Goal: Transaction & Acquisition: Purchase product/service

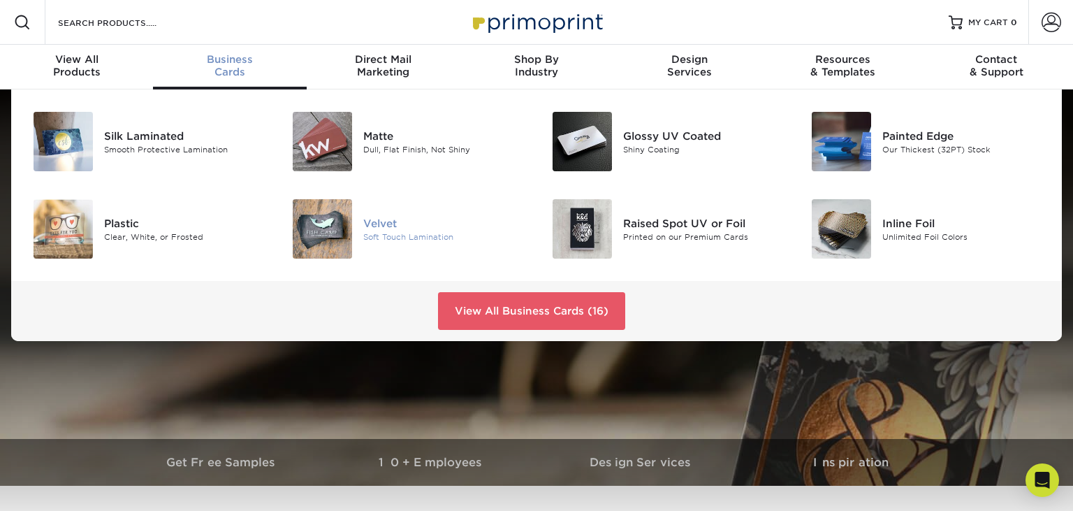
click at [330, 215] on img at bounding box center [322, 228] width 59 height 59
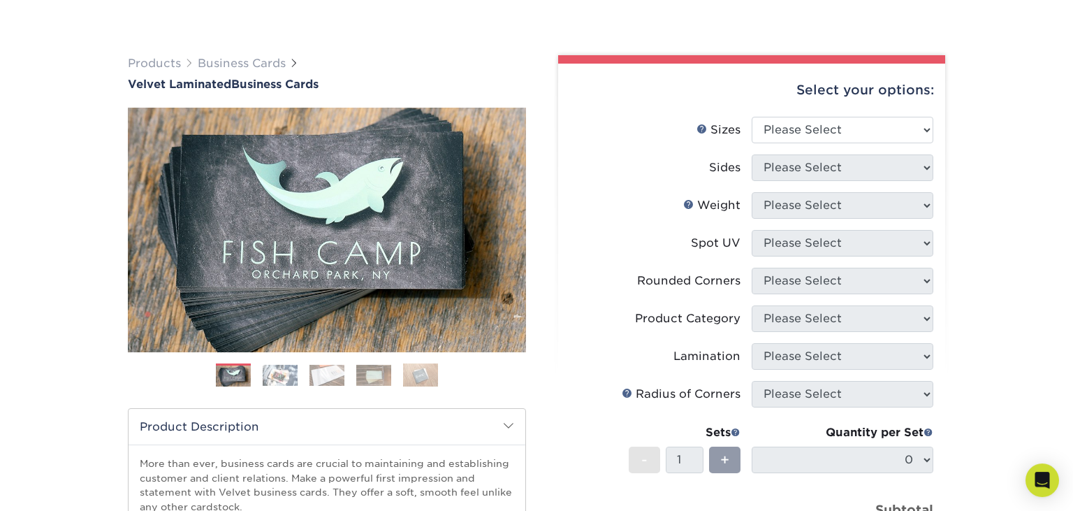
scroll to position [73, 0]
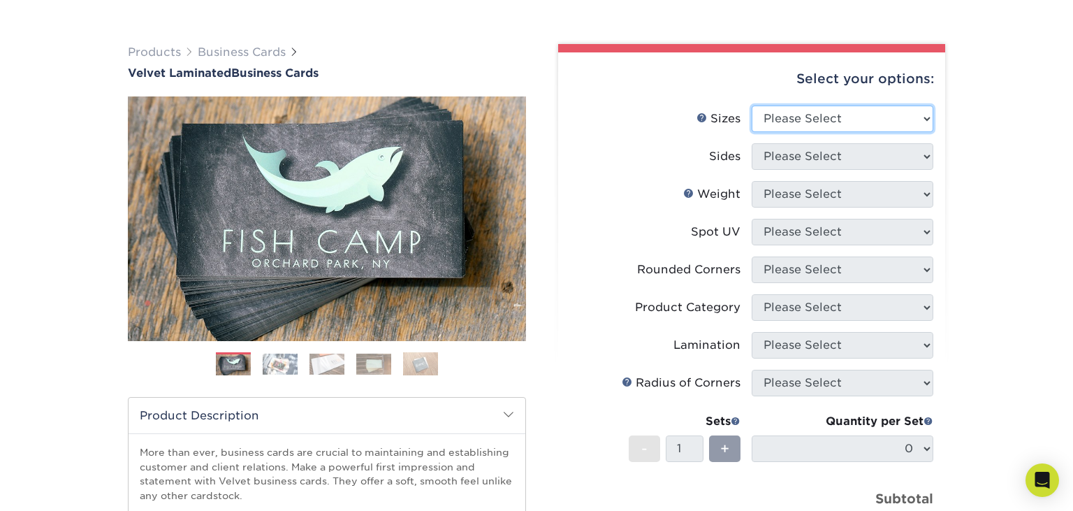
click at [751, 105] on select "Please Select 1.5" x 3.5" - Mini 1.75" x 3.5" - Mini 2" x 2" - Square 2" x 3" -…" at bounding box center [842, 118] width 182 height 27
select select "2.00x3.50"
click option "2" x 3.5" - Standard" at bounding box center [0, 0] width 0 height 0
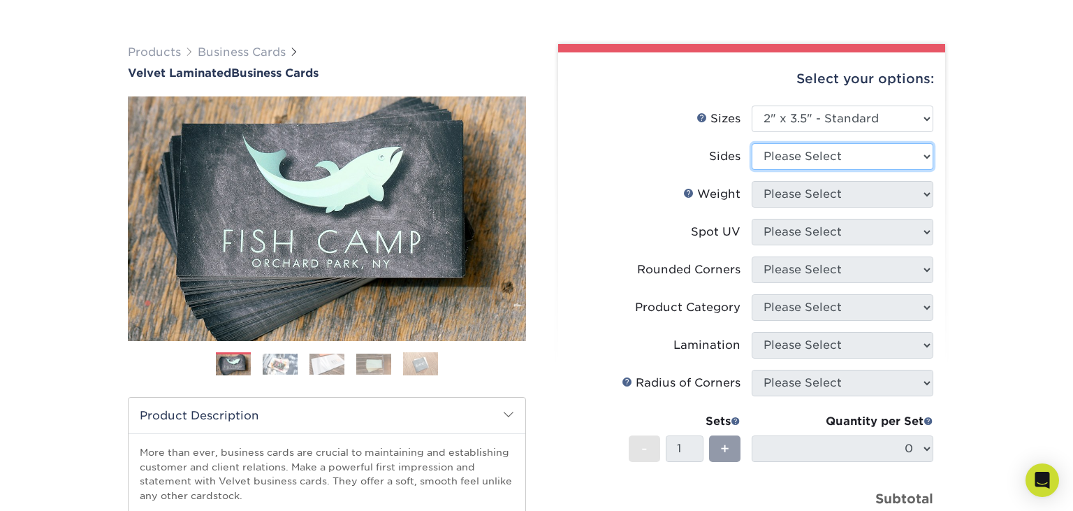
click at [751, 143] on select "Please Select Print Both Sides Print Front Only" at bounding box center [842, 156] width 182 height 27
select select "13abbda7-1d64-4f25-8bb2-c179b224825d"
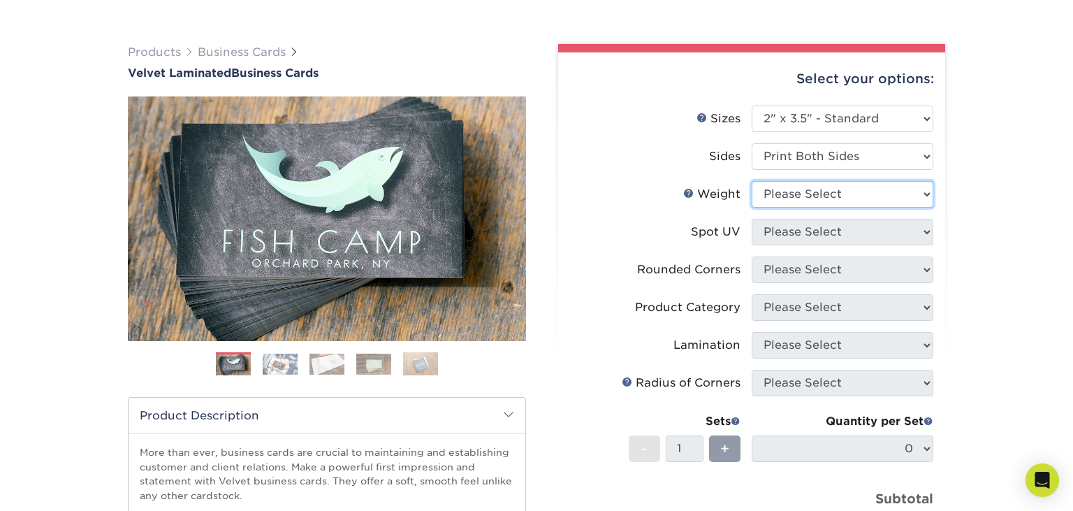
click at [751, 181] on select "Please Select 16PT" at bounding box center [842, 194] width 182 height 27
select select "16PT"
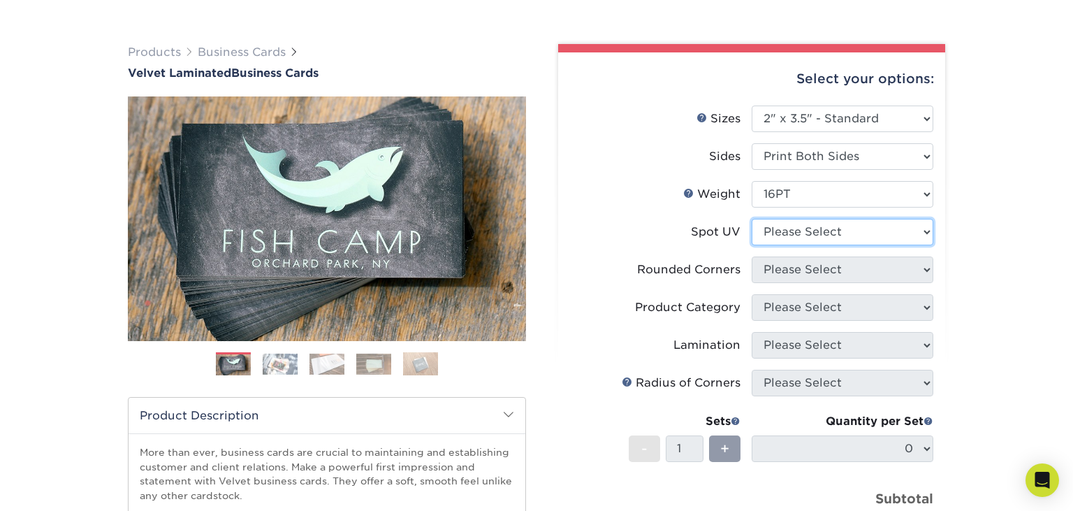
click at [751, 219] on select "Please Select No Spot UV Front and Back (Both Sides) Front Only Back Only" at bounding box center [842, 232] width 182 height 27
select select "3"
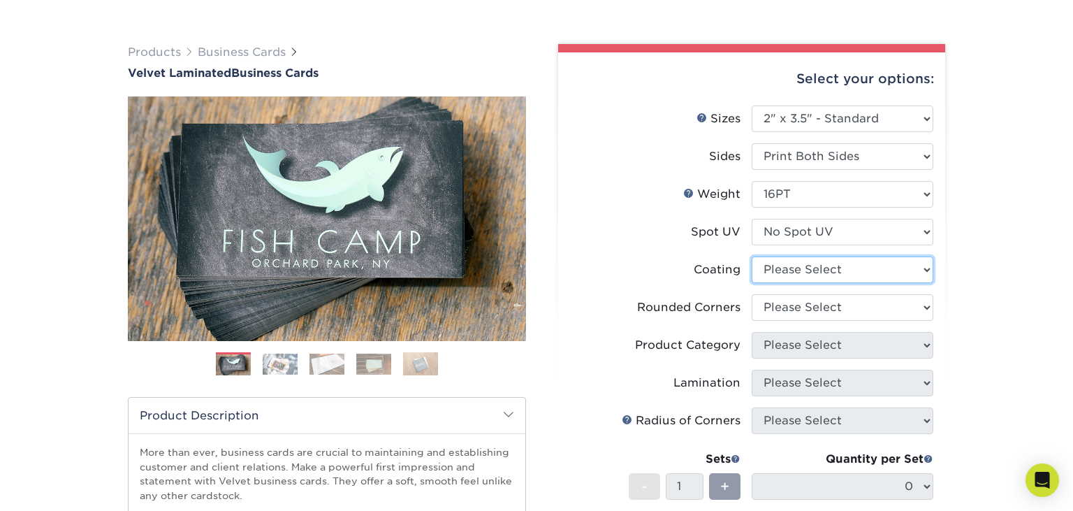
click at [751, 256] on select at bounding box center [842, 269] width 182 height 27
select select "3e7618de-abca-4bda-9f97-8b9129e913d8"
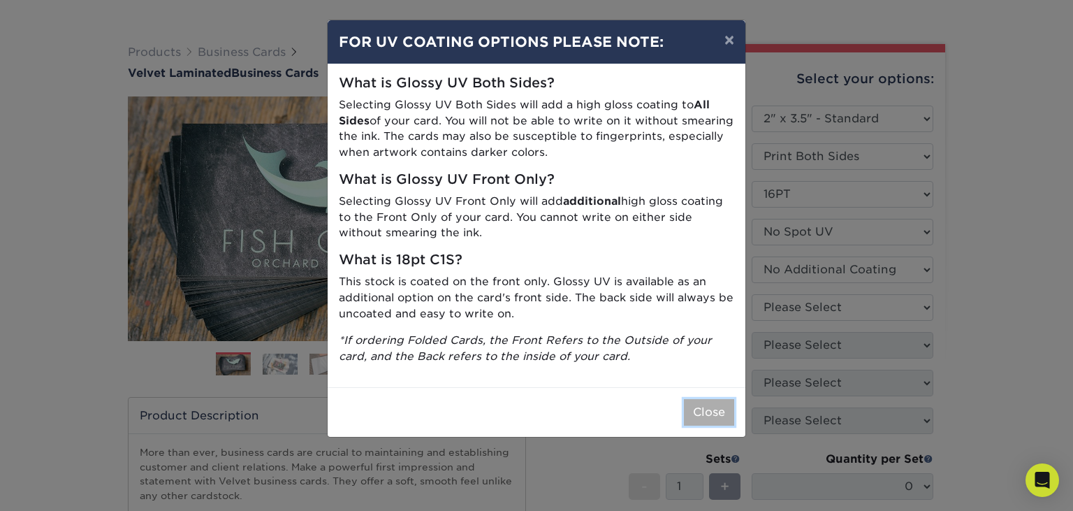
click at [699, 406] on button "Close" at bounding box center [709, 412] width 50 height 27
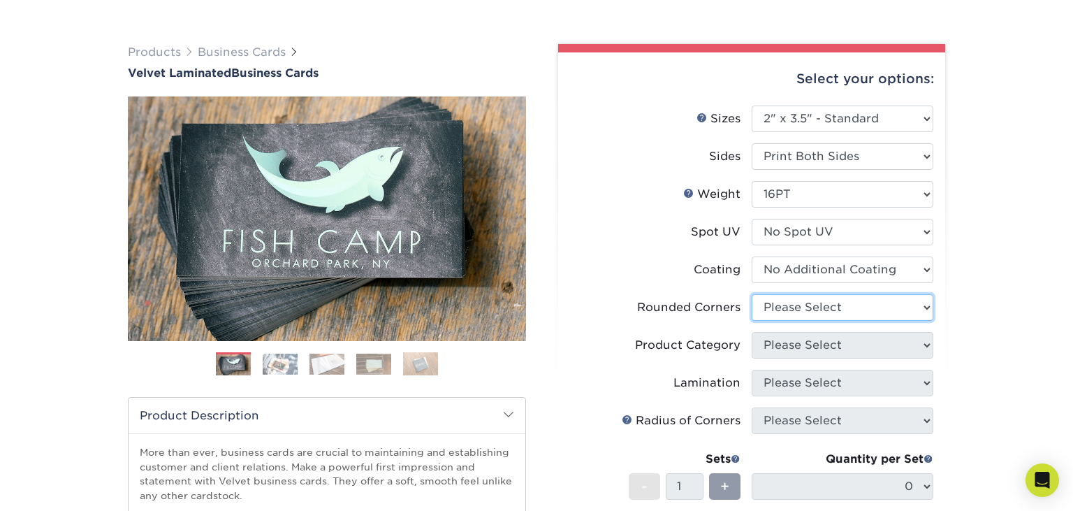
click at [751, 294] on select "Please Select Yes - Round 2 Corners Yes - Round 4 Corners No" at bounding box center [842, 307] width 182 height 27
select select "0"
click option "No" at bounding box center [0, 0] width 0 height 0
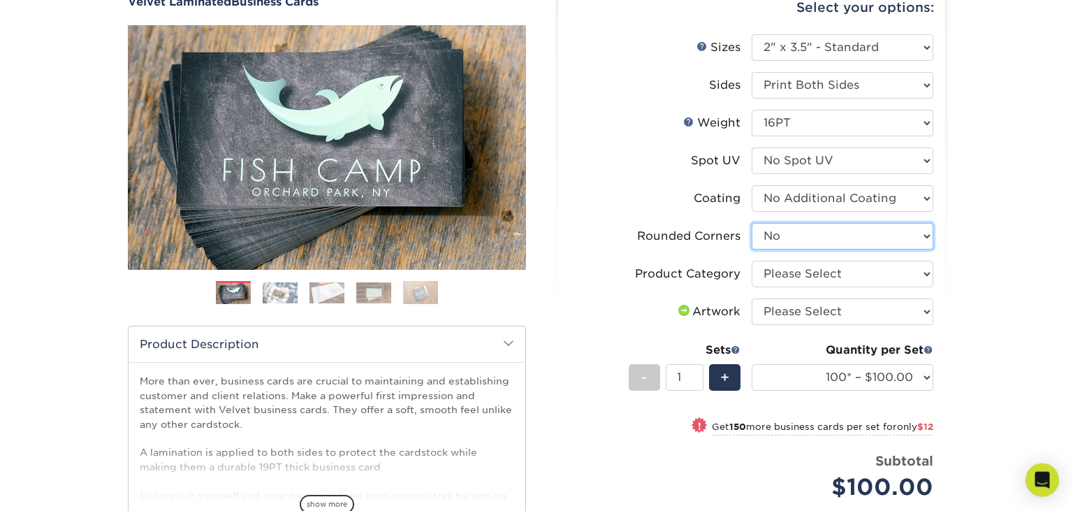
scroll to position [147, 0]
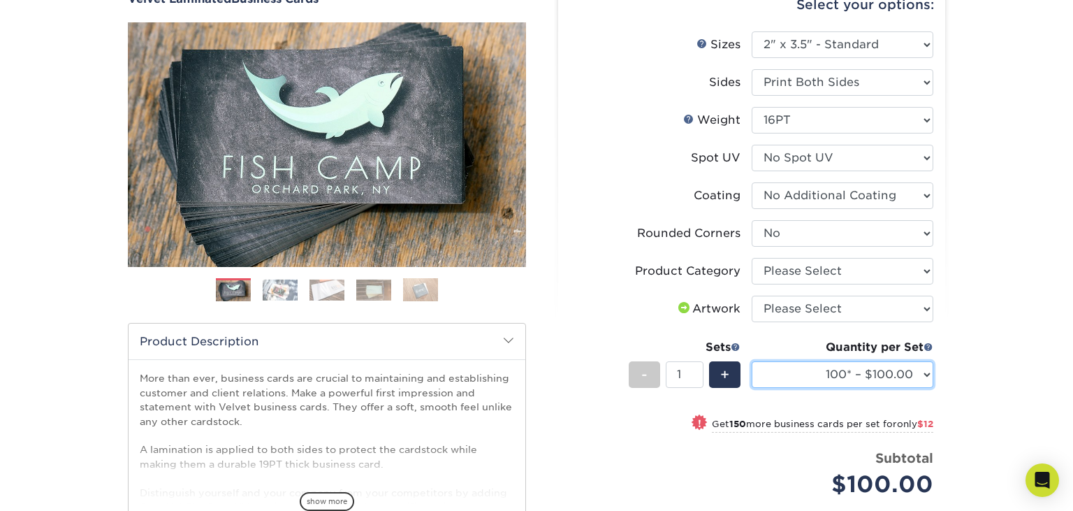
click at [751, 361] on select "100* – $100.00 250* – $112.00 500 – $120.00 1000 – $156.00 2500 – $307.00 5000 …" at bounding box center [842, 374] width 182 height 27
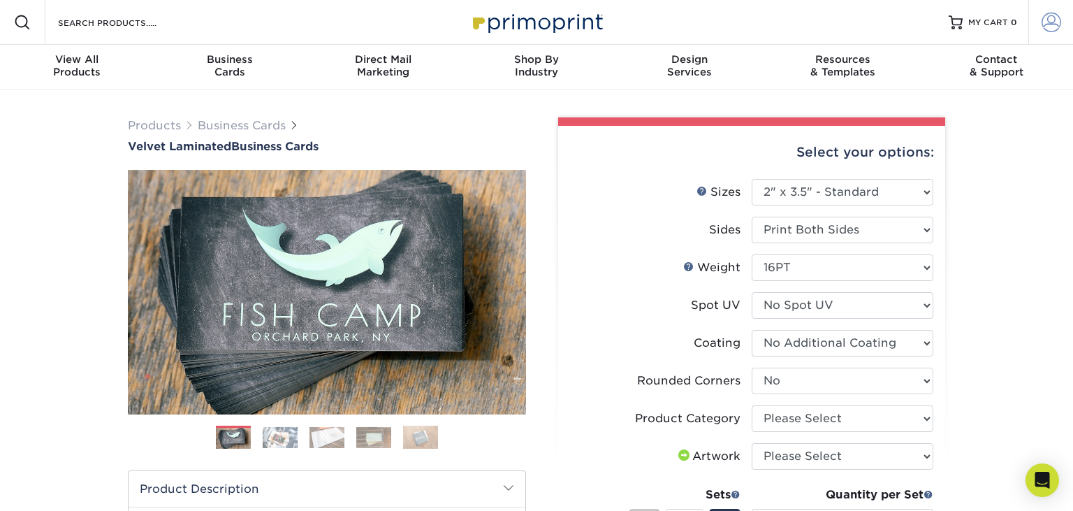
click at [1050, 19] on span at bounding box center [1051, 23] width 20 height 20
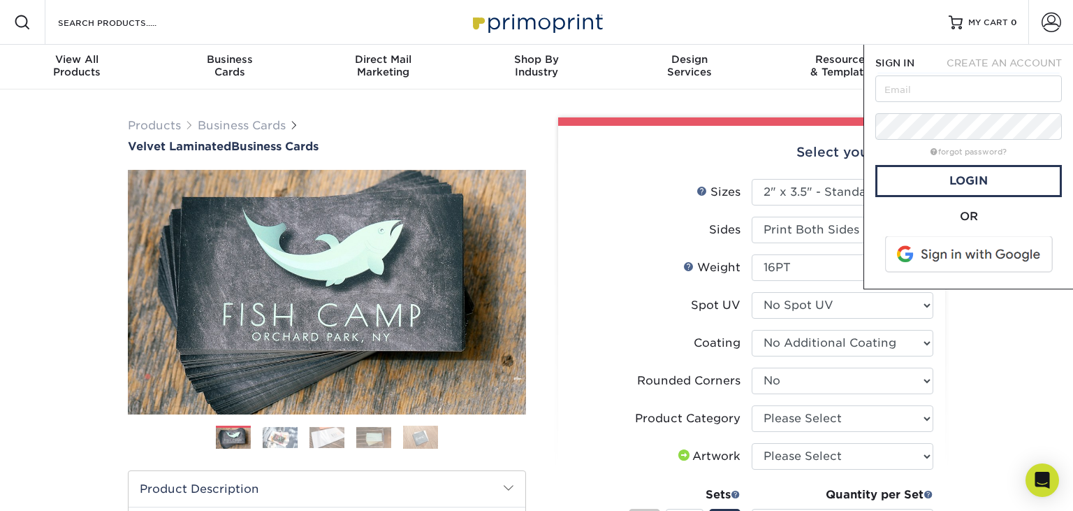
click at [1004, 64] on span "CREATE AN ACCOUNT" at bounding box center [1003, 62] width 115 height 11
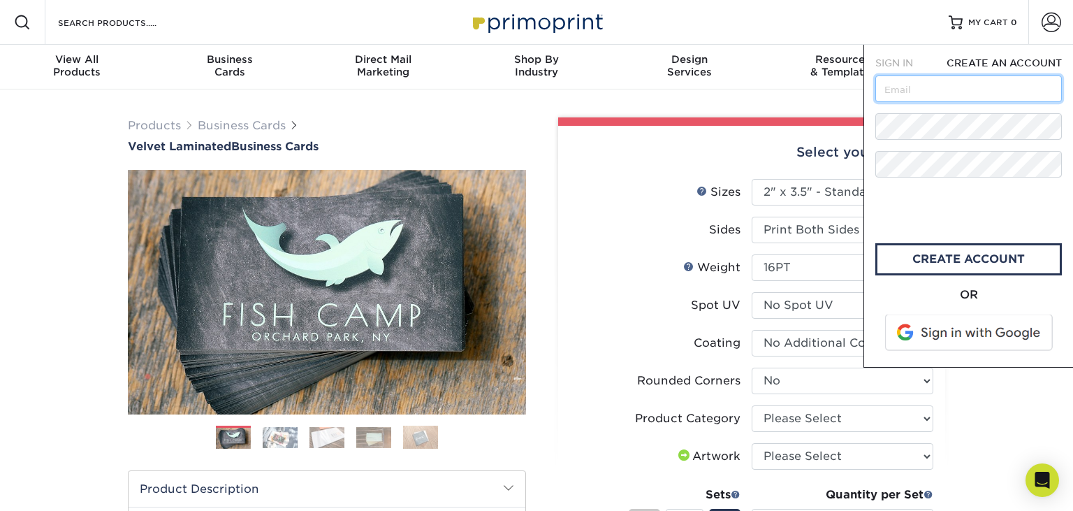
click at [960, 95] on input "text" at bounding box center [968, 88] width 186 height 27
type input "orders@swprinting.com"
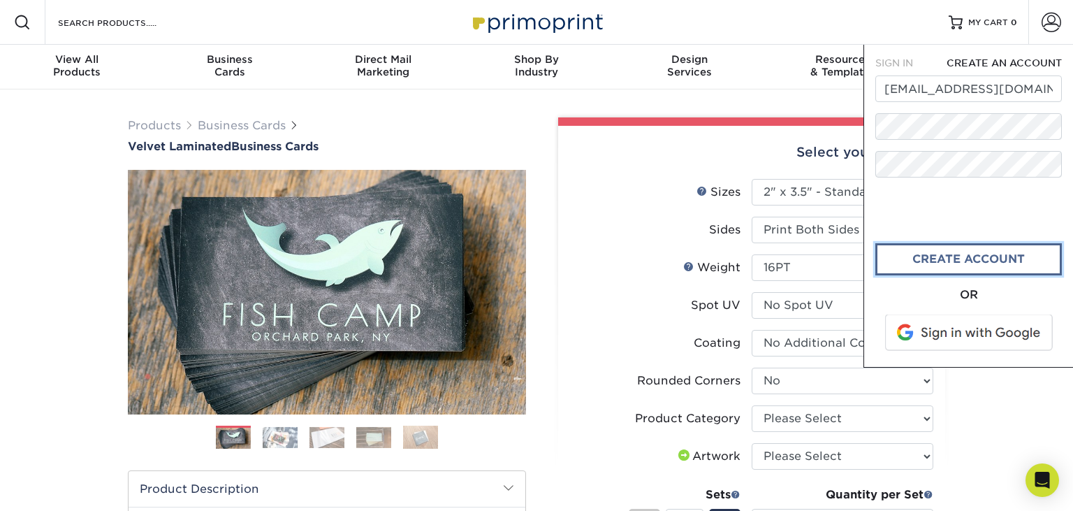
click at [913, 264] on link "create account" at bounding box center [968, 259] width 186 height 32
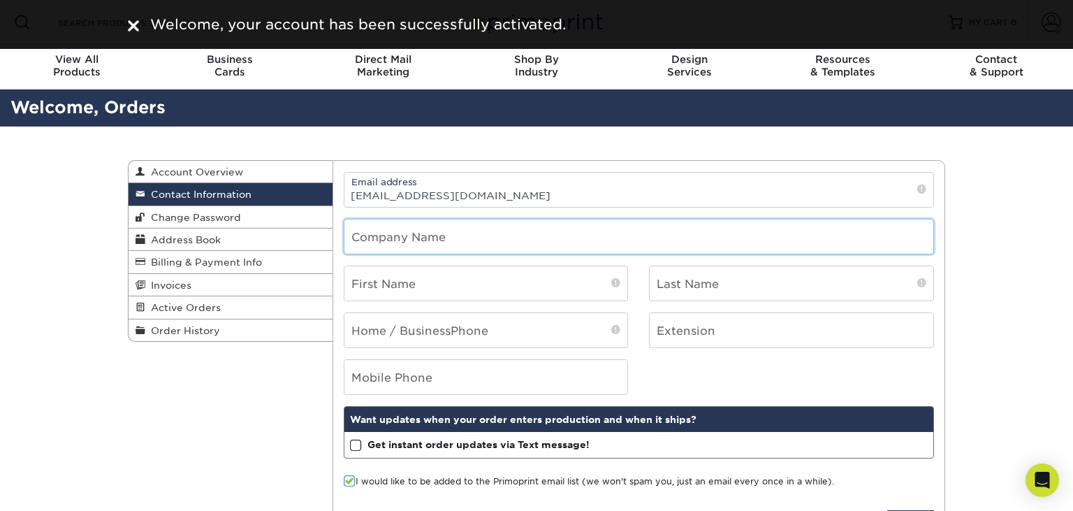
click at [476, 235] on input "text" at bounding box center [638, 236] width 589 height 34
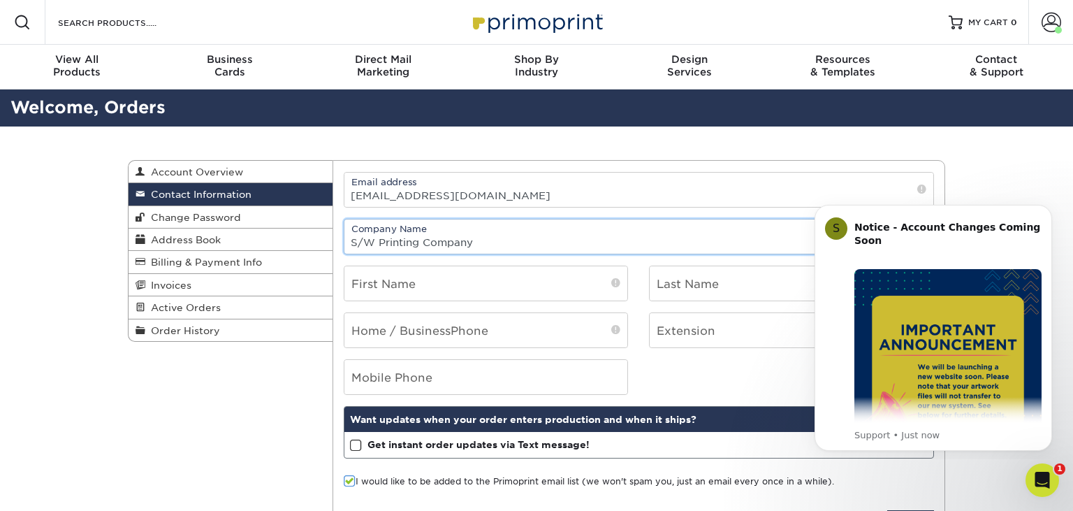
type input "S/W Printing Company"
click at [497, 119] on h2 "Welcome, Orders" at bounding box center [536, 108] width 1073 height 26
click at [460, 281] on input "text" at bounding box center [486, 283] width 284 height 34
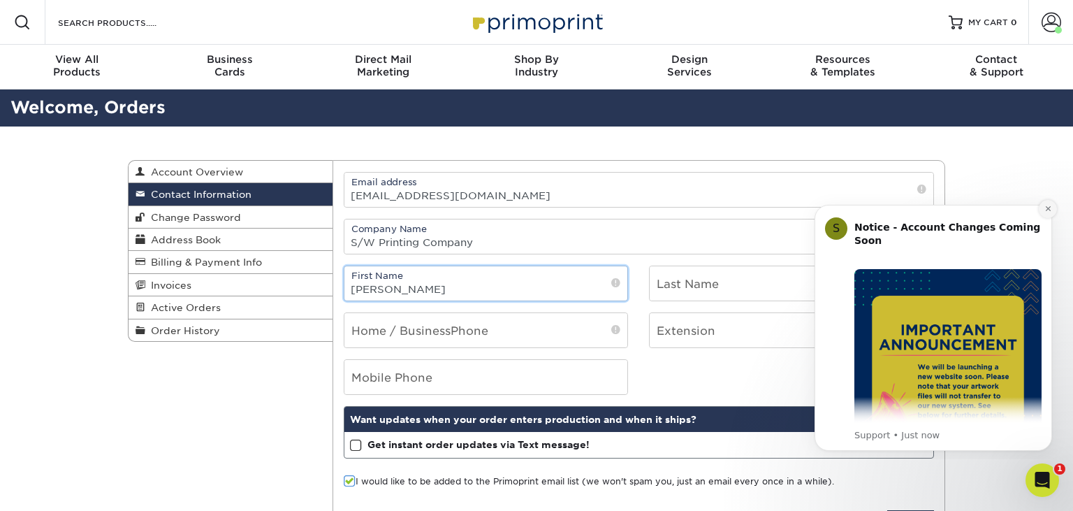
type input "Jason"
click at [1049, 212] on icon "Dismiss notification" at bounding box center [1048, 209] width 8 height 8
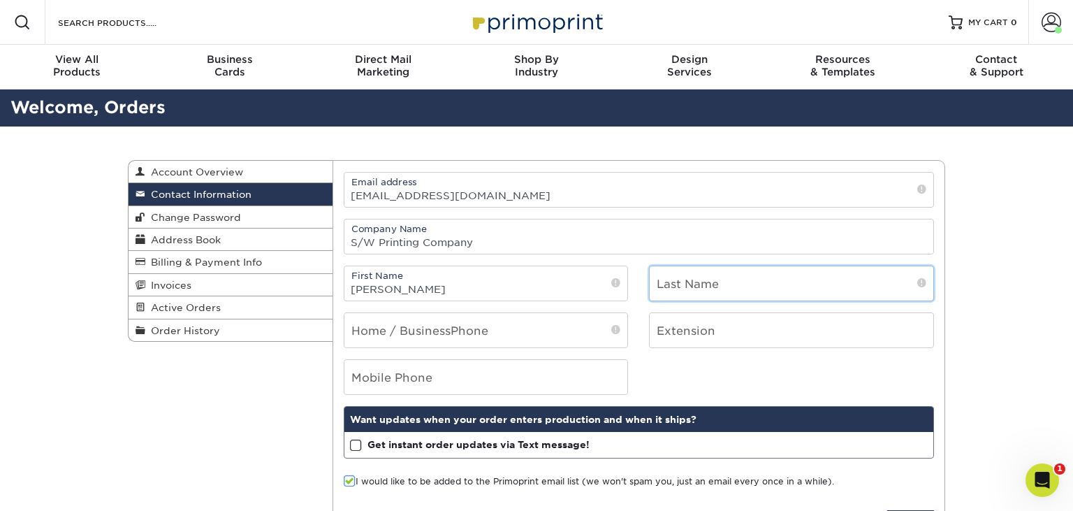
click at [758, 282] on input "text" at bounding box center [792, 283] width 284 height 34
type input "Powers"
click at [1010, 259] on div "Contact Information Account Overview Contact Information Change Password Addres…" at bounding box center [536, 354] width 1073 height 456
click at [513, 334] on input "tel" at bounding box center [486, 330] width 284 height 34
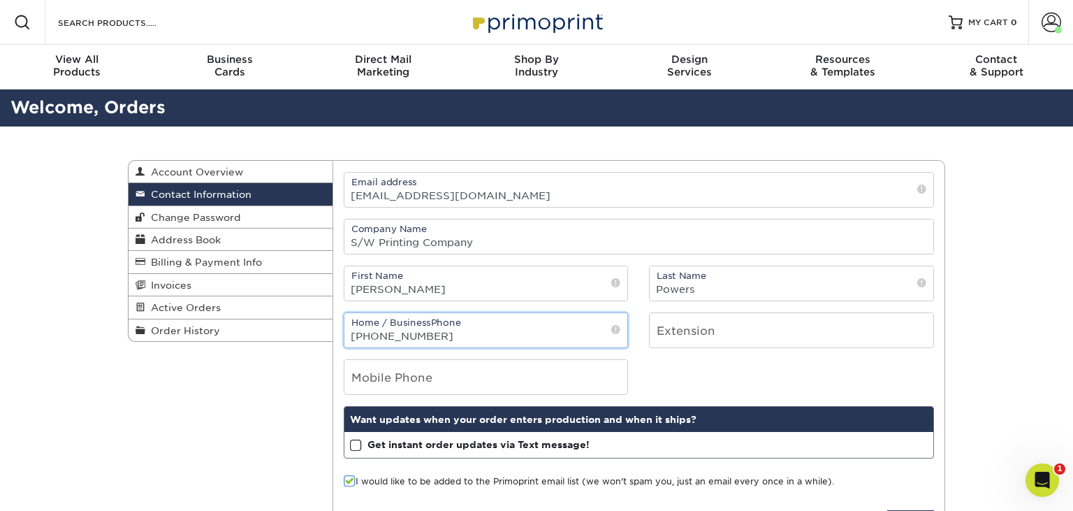
type input "843-662-5207"
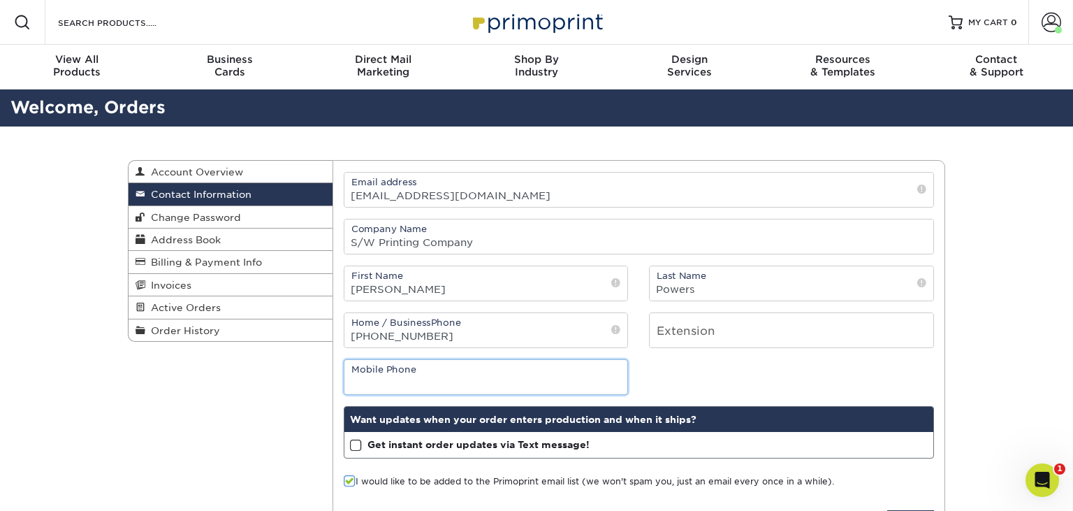
click at [500, 378] on input "tel" at bounding box center [486, 377] width 284 height 34
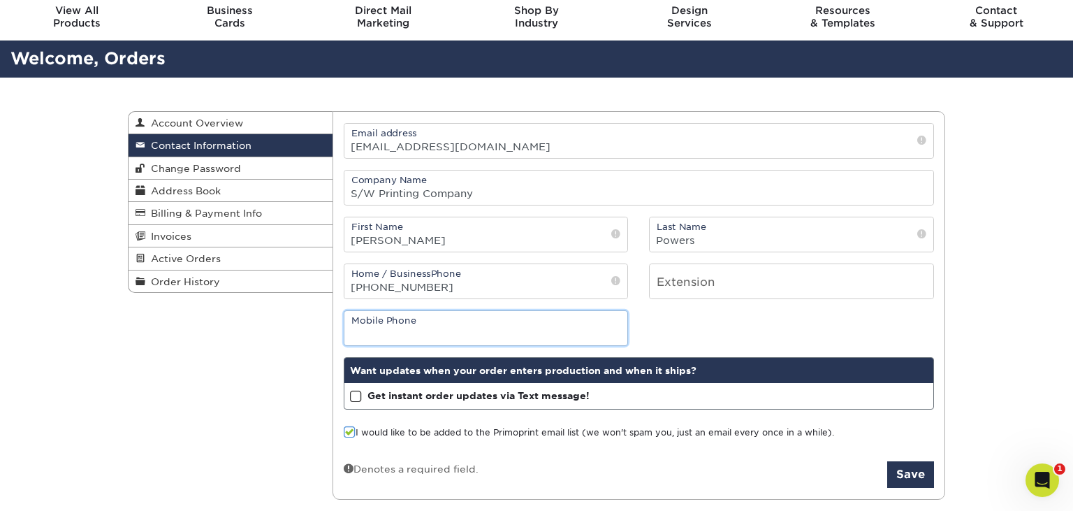
scroll to position [73, 0]
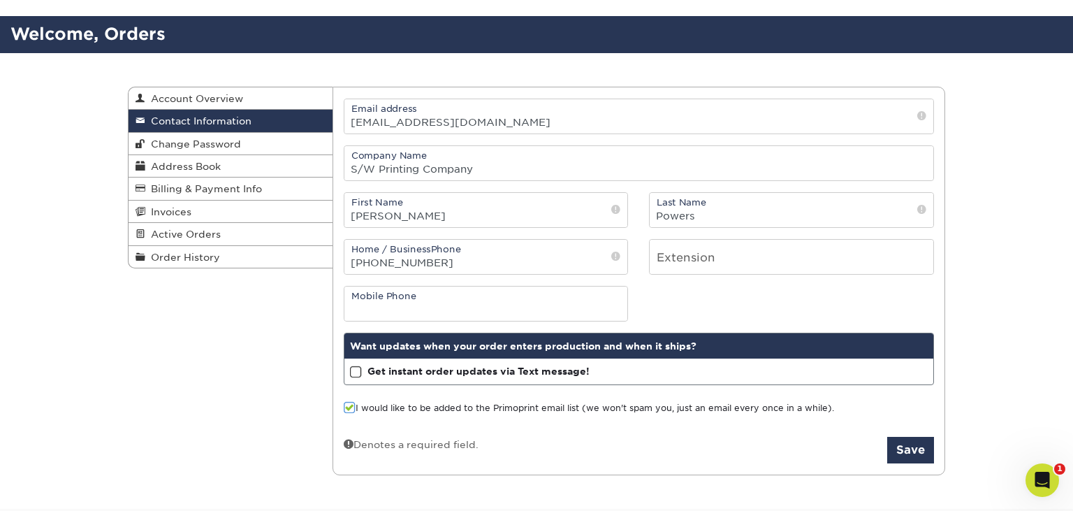
click at [355, 373] on span at bounding box center [356, 371] width 12 height 13
click at [0, 0] on input "Get instant order updates via Text message!" at bounding box center [0, 0] width 0 height 0
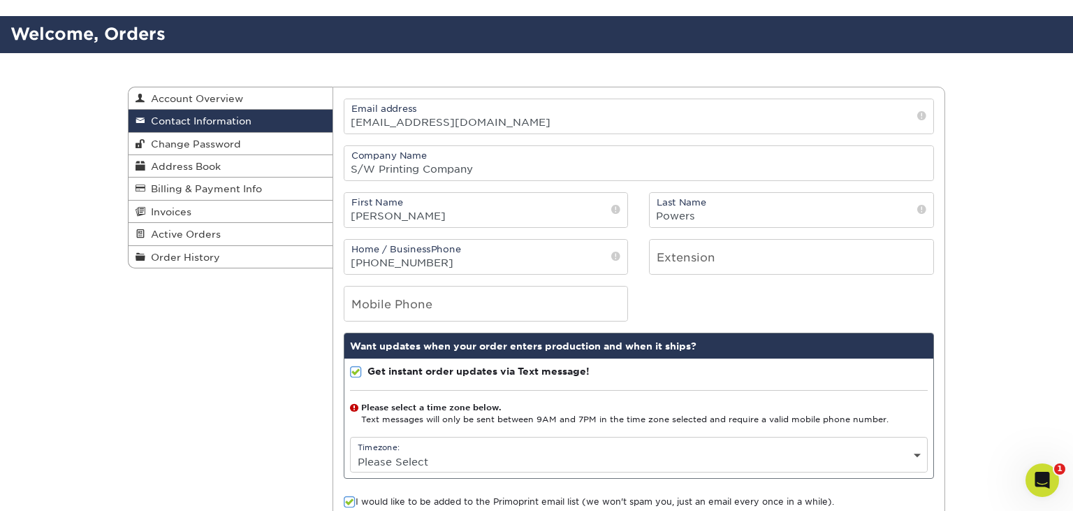
click at [351, 451] on select "Please Select (GMT -12:00) Eniwetok, Kwajalein (GMT -11:00) Midway Island, Samo…" at bounding box center [639, 461] width 577 height 20
select select "-5.0"
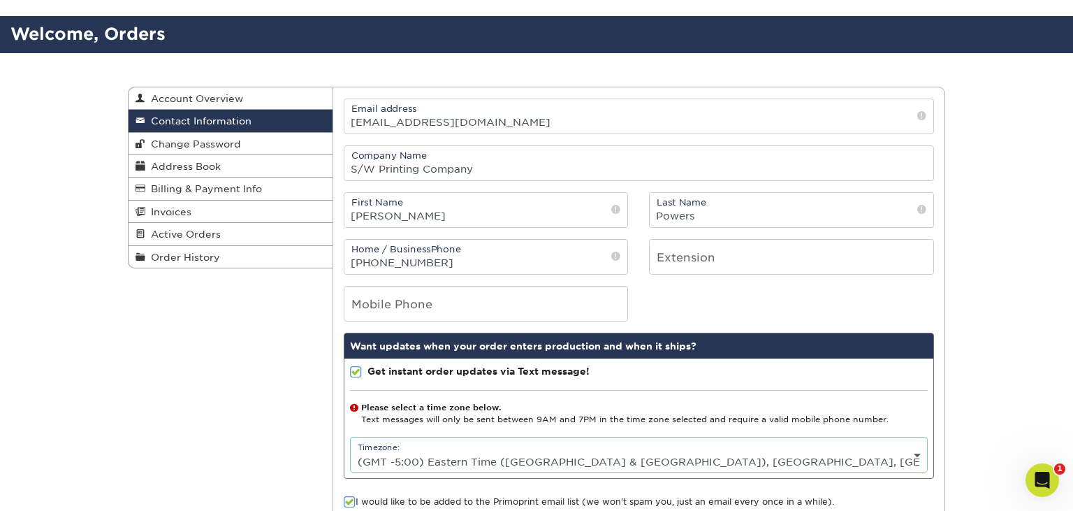
click option "(GMT -5:00) Eastern Time (US & Canada), Bogota, Lima" at bounding box center [0, 0] width 0 height 0
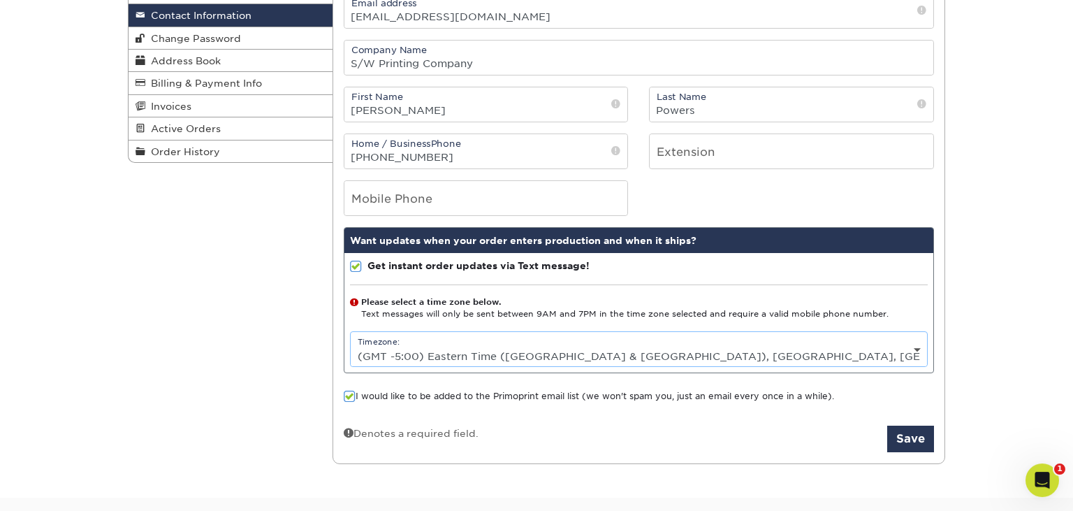
scroll to position [221, 0]
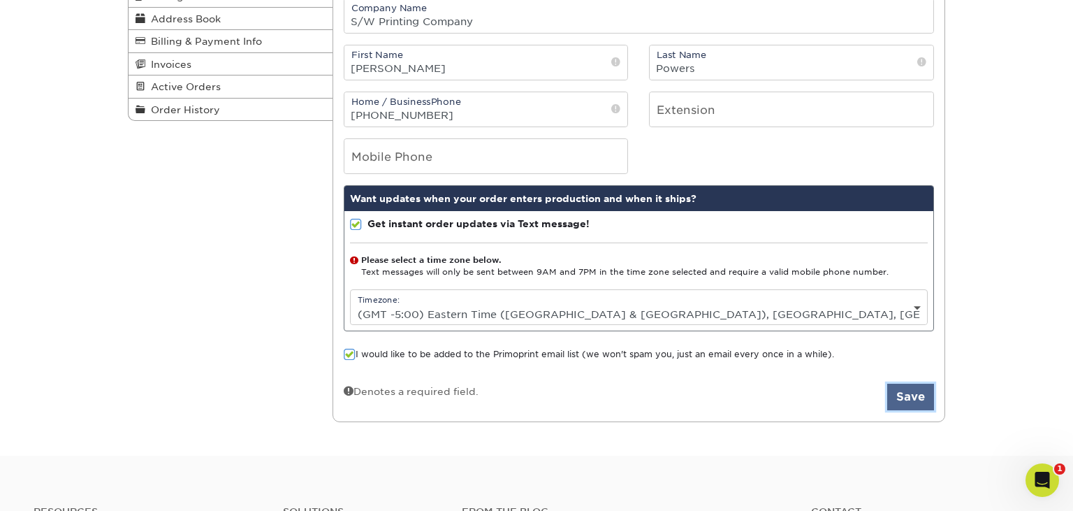
click at [901, 398] on button "Save" at bounding box center [910, 396] width 47 height 27
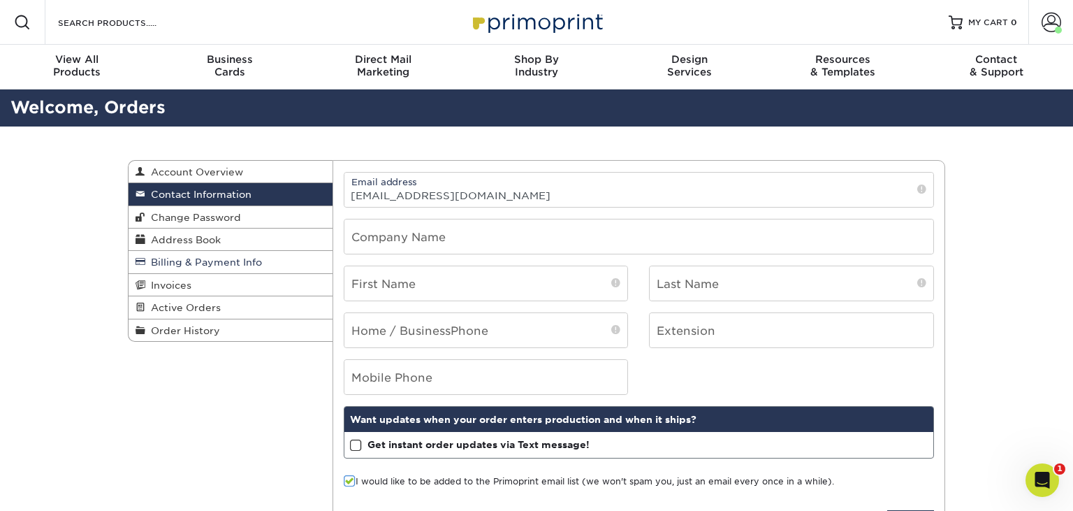
click at [200, 264] on span "Billing & Payment Info" at bounding box center [203, 261] width 117 height 11
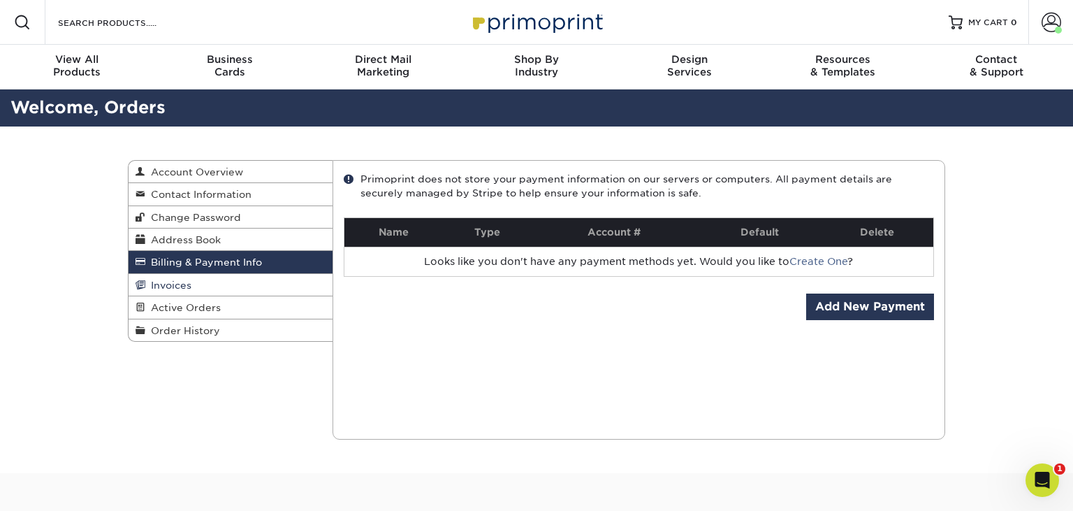
click at [200, 286] on link "Invoices" at bounding box center [231, 285] width 204 height 22
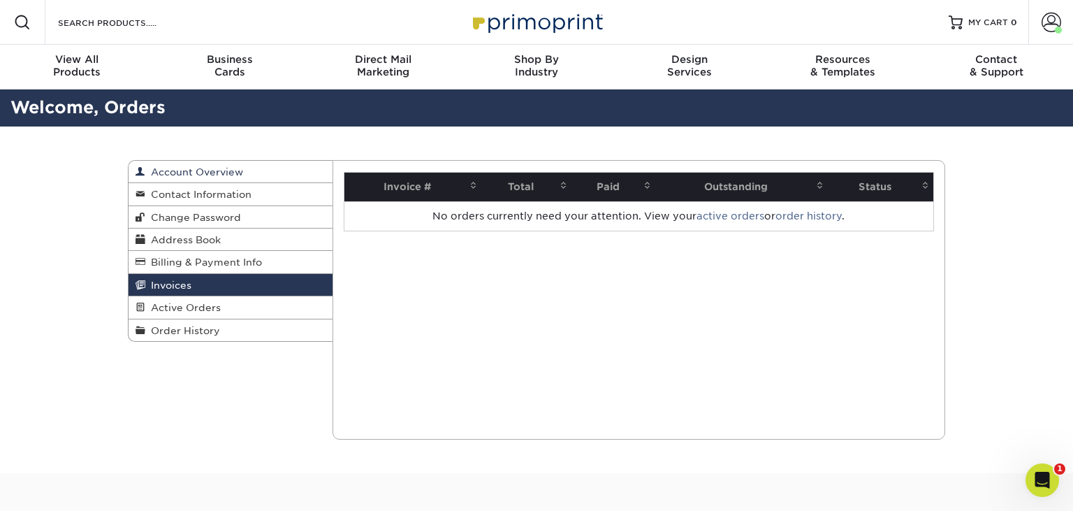
click at [204, 175] on span "Account Overview" at bounding box center [194, 171] width 98 height 11
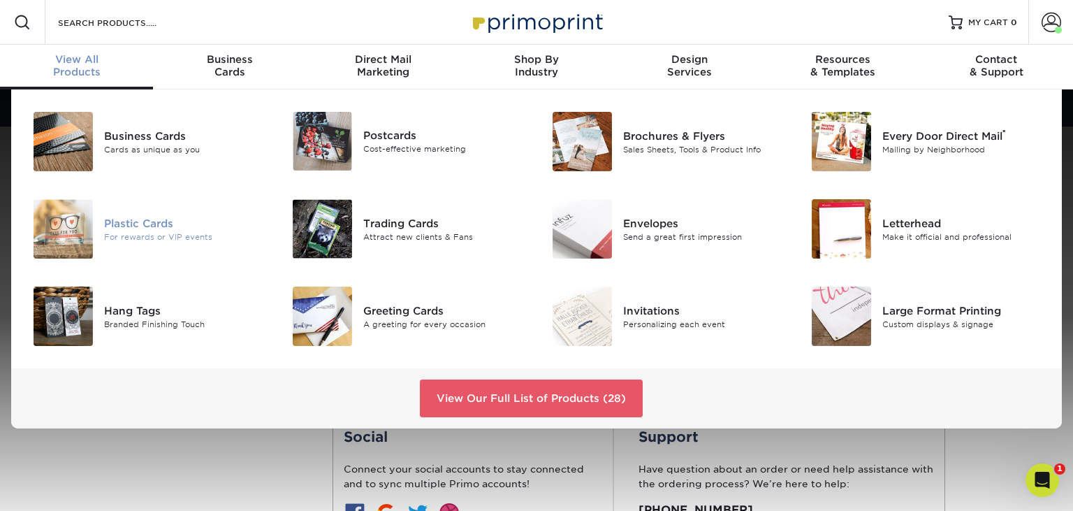
click at [135, 226] on div "Plastic Cards" at bounding box center [185, 222] width 163 height 15
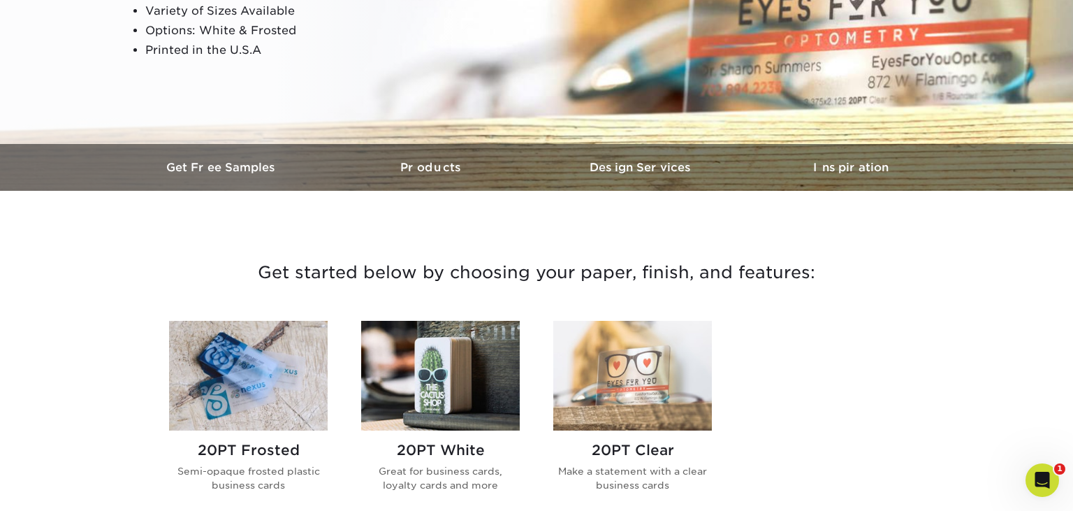
scroll to position [369, 0]
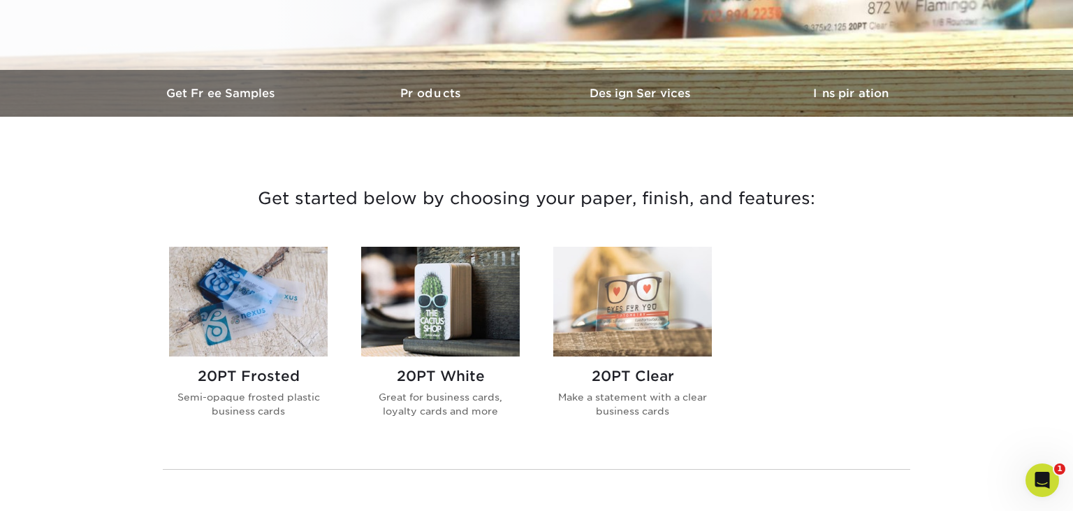
click at [240, 295] on img at bounding box center [248, 302] width 159 height 110
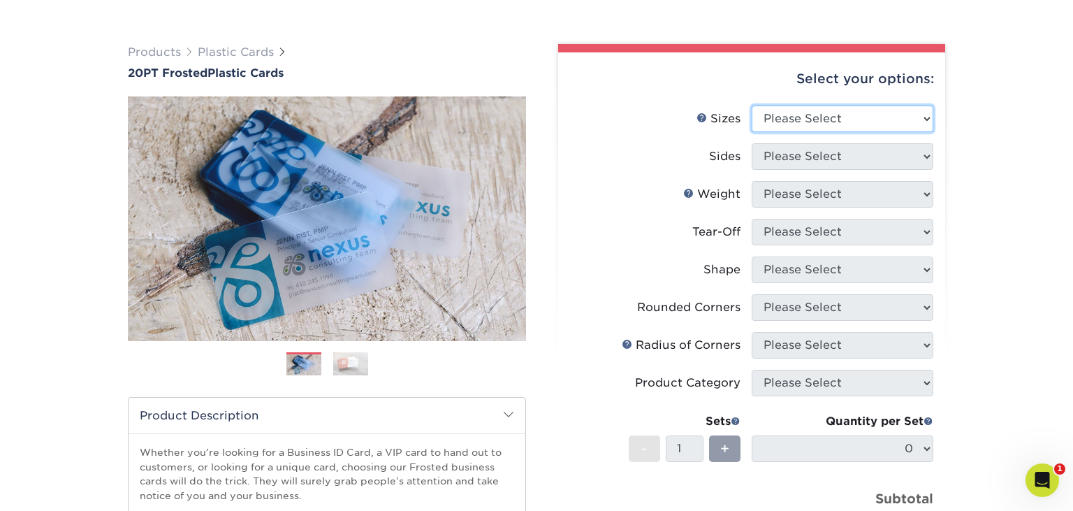
select select "2.00x3.50"
click option "2" x 3.5"" at bounding box center [0, 0] width 0 height 0
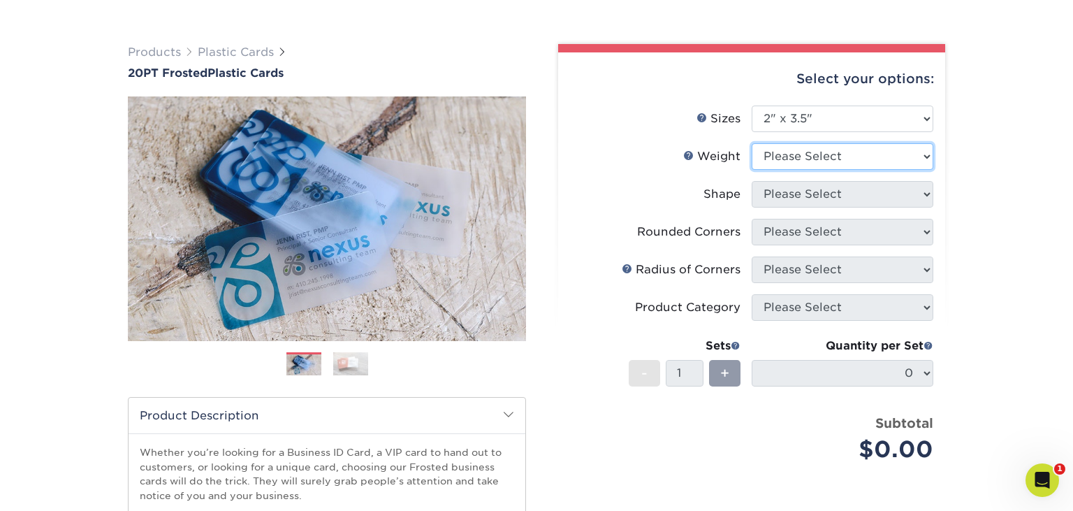
click at [751, 143] on select "Please Select 20PT Frosted Plastic 20PT Frosted Plastic" at bounding box center [842, 156] width 182 height 27
select select "20PT Frosted Plastic"
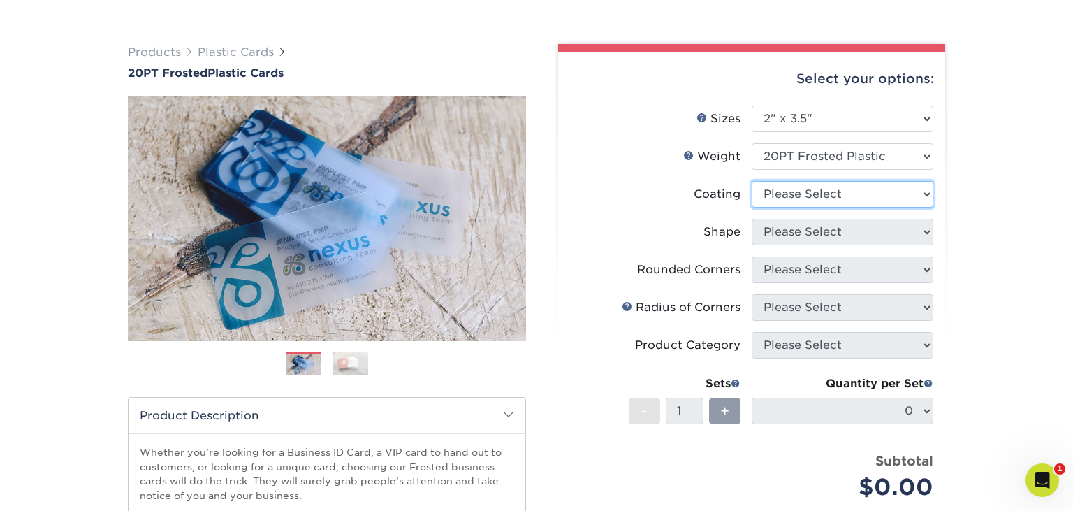
click at [751, 181] on select at bounding box center [842, 194] width 182 height 27
select select "3e7618de-abca-4bda-9f97-8b9129e913d8"
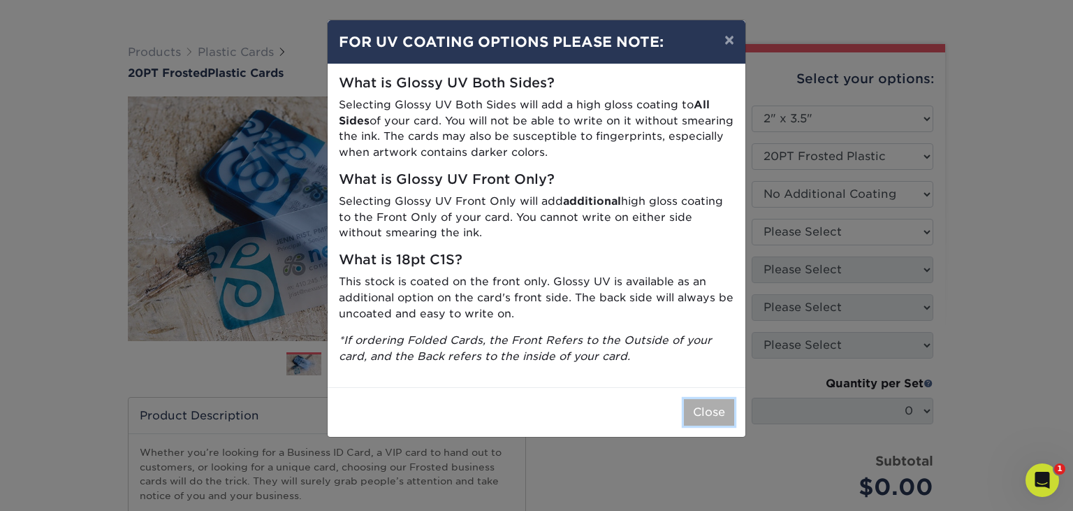
click at [701, 411] on button "Close" at bounding box center [709, 412] width 50 height 27
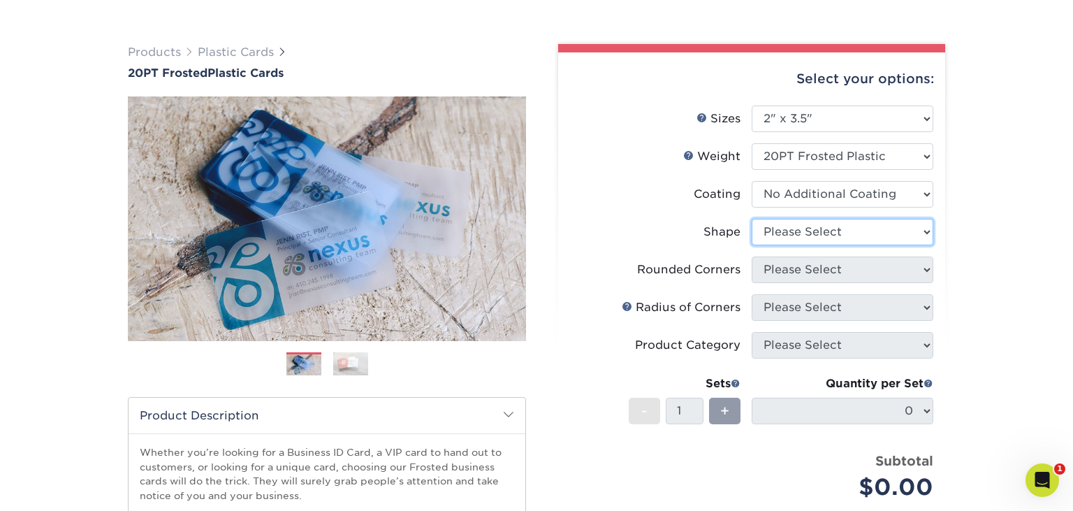
click at [751, 219] on select "Please Select Oval Standard" at bounding box center [842, 232] width 182 height 27
select select "standard"
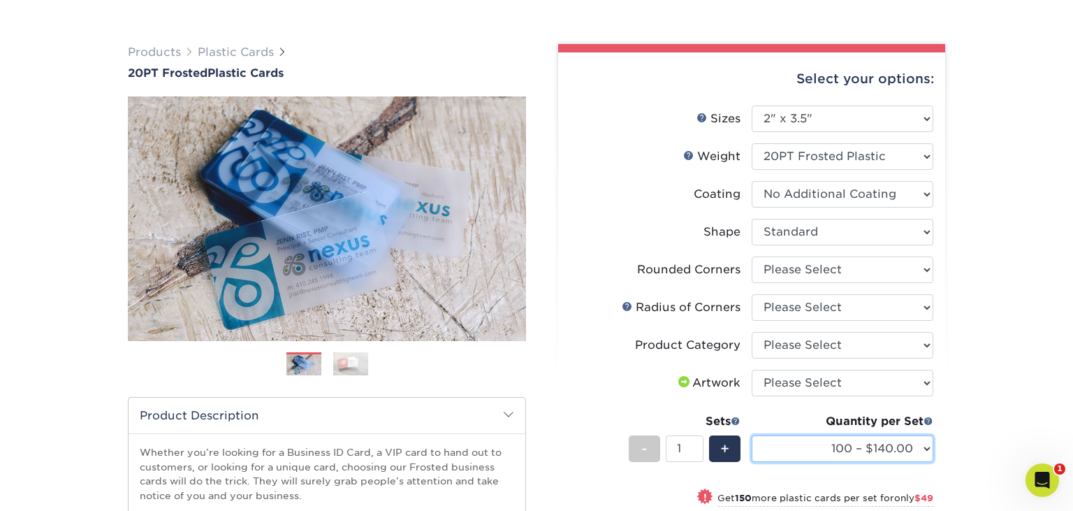
click at [751, 435] on select "100 – $140.00 250 – $189.00 500 – $243.00 1000 – $272.00 2500 – $657.00 5000 – …" at bounding box center [842, 448] width 182 height 27
